Goal: Task Accomplishment & Management: Use online tool/utility

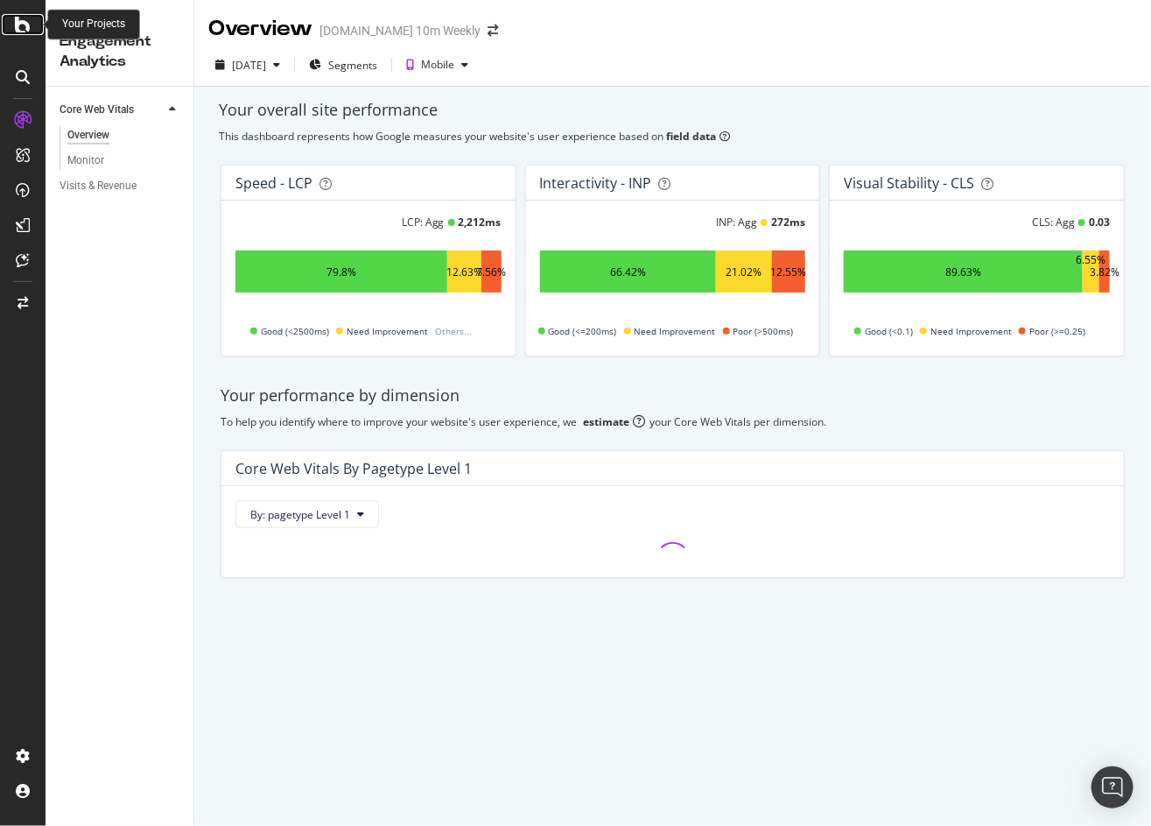
click at [24, 23] on icon at bounding box center [23, 24] width 16 height 21
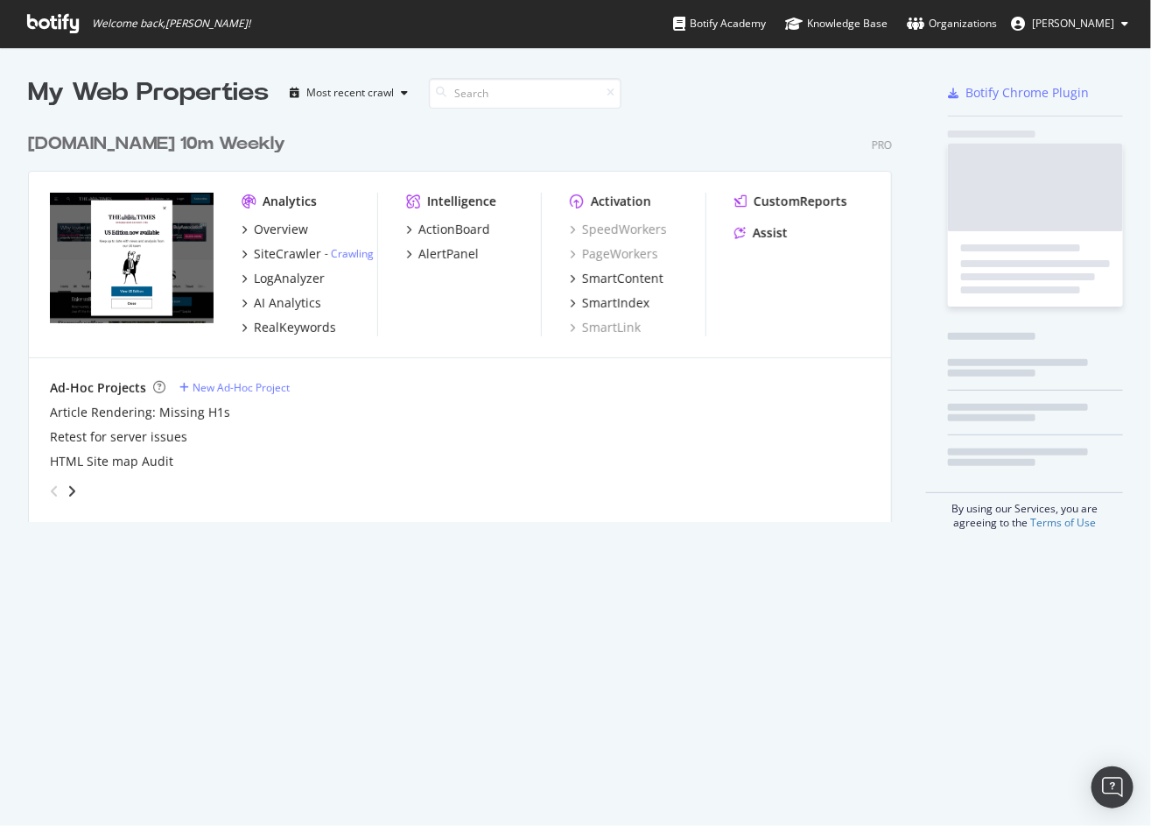
scroll to position [826, 1151]
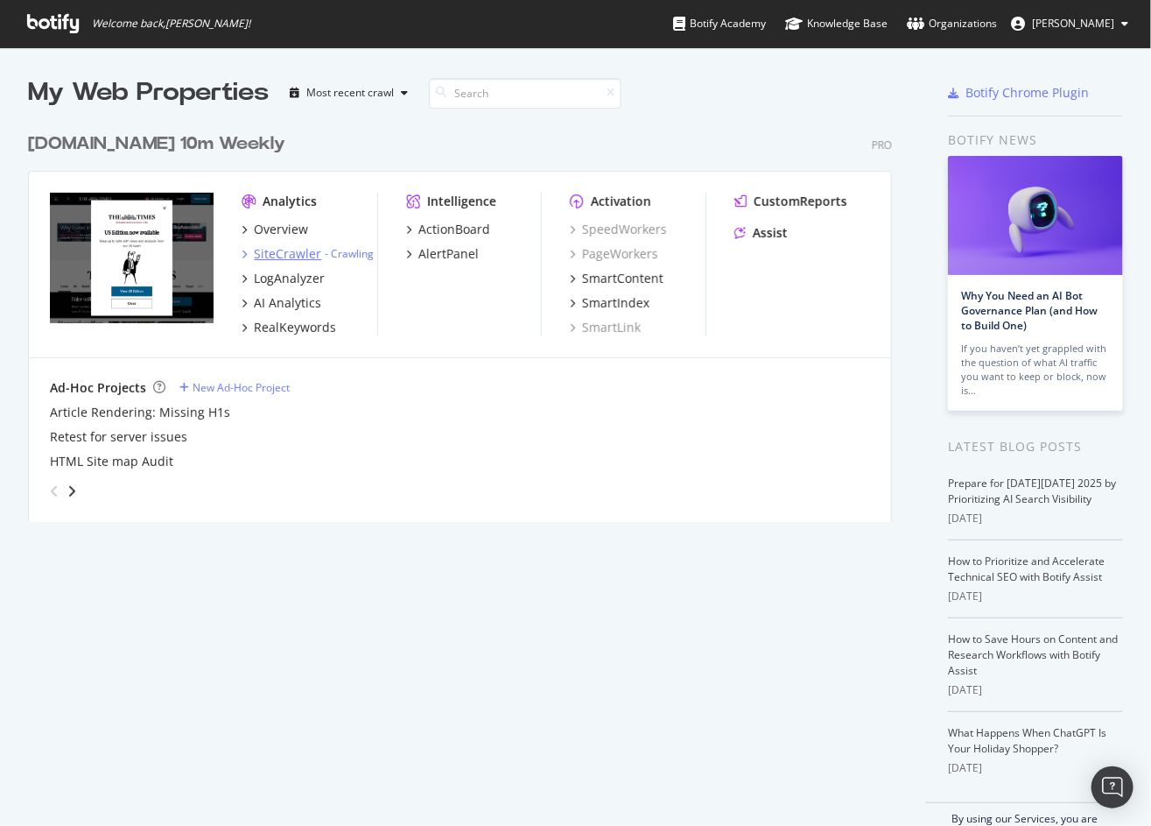
click at [279, 250] on div "SiteCrawler" at bounding box center [287, 254] width 67 height 18
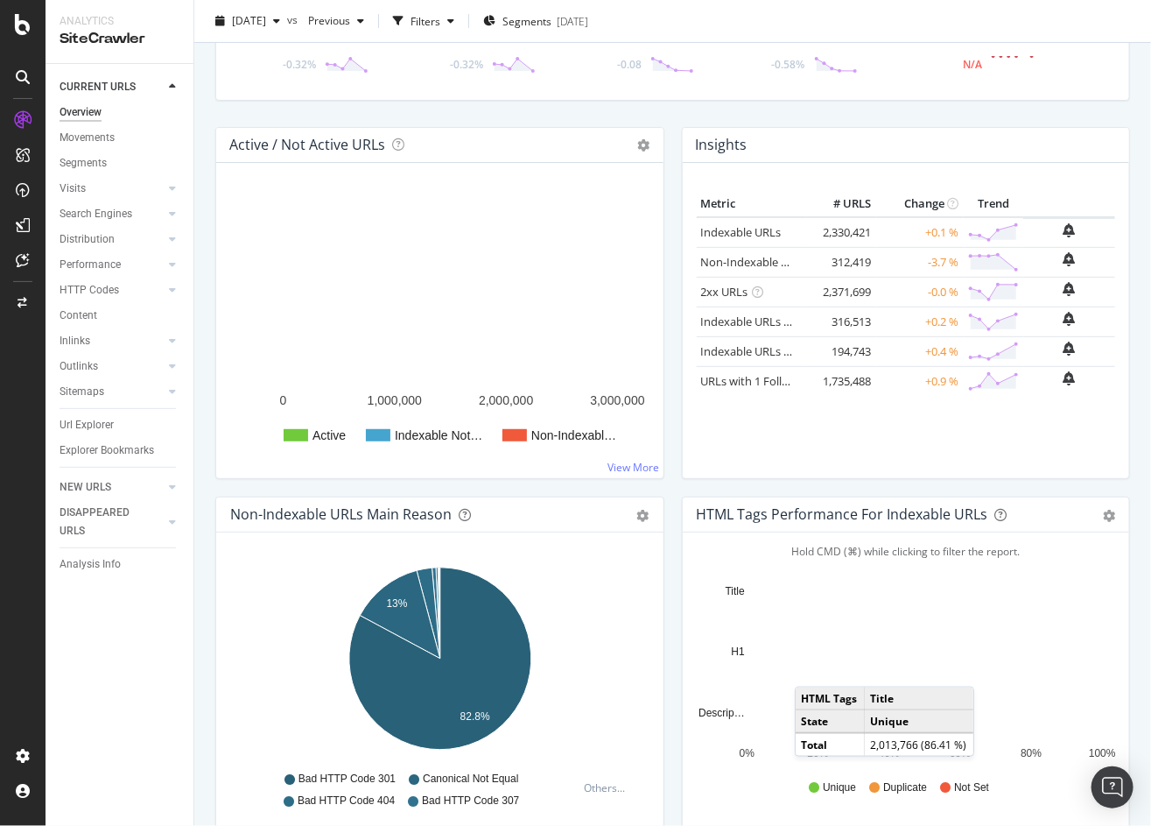
scroll to position [208, 0]
